Goal: Navigation & Orientation: Find specific page/section

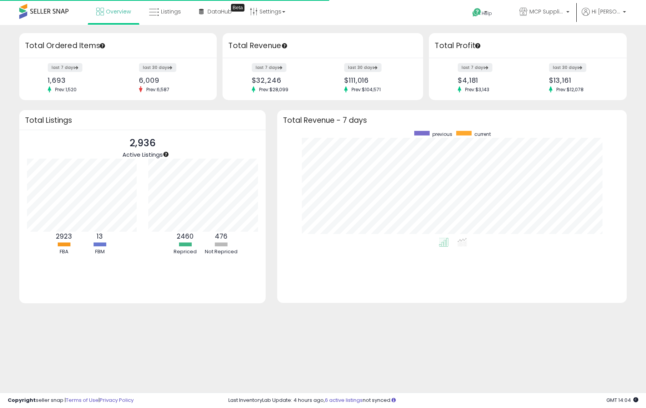
scroll to position [107, 334]
click at [135, 14] on link "Overview" at bounding box center [113, 11] width 46 height 23
click at [124, 17] on link "Overview" at bounding box center [113, 11] width 46 height 23
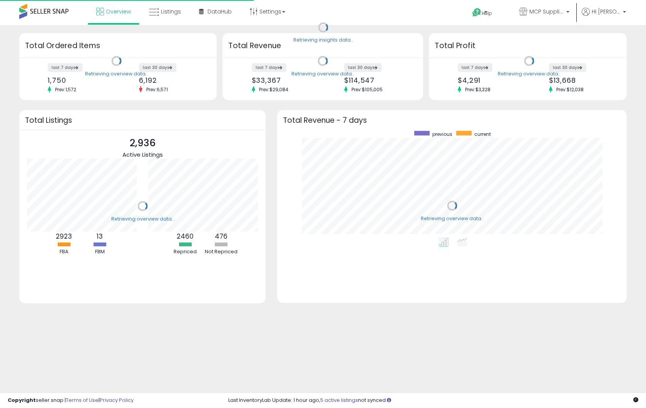
scroll to position [107, 334]
